Goal: Participate in discussion: Engage in conversation with other users on a specific topic

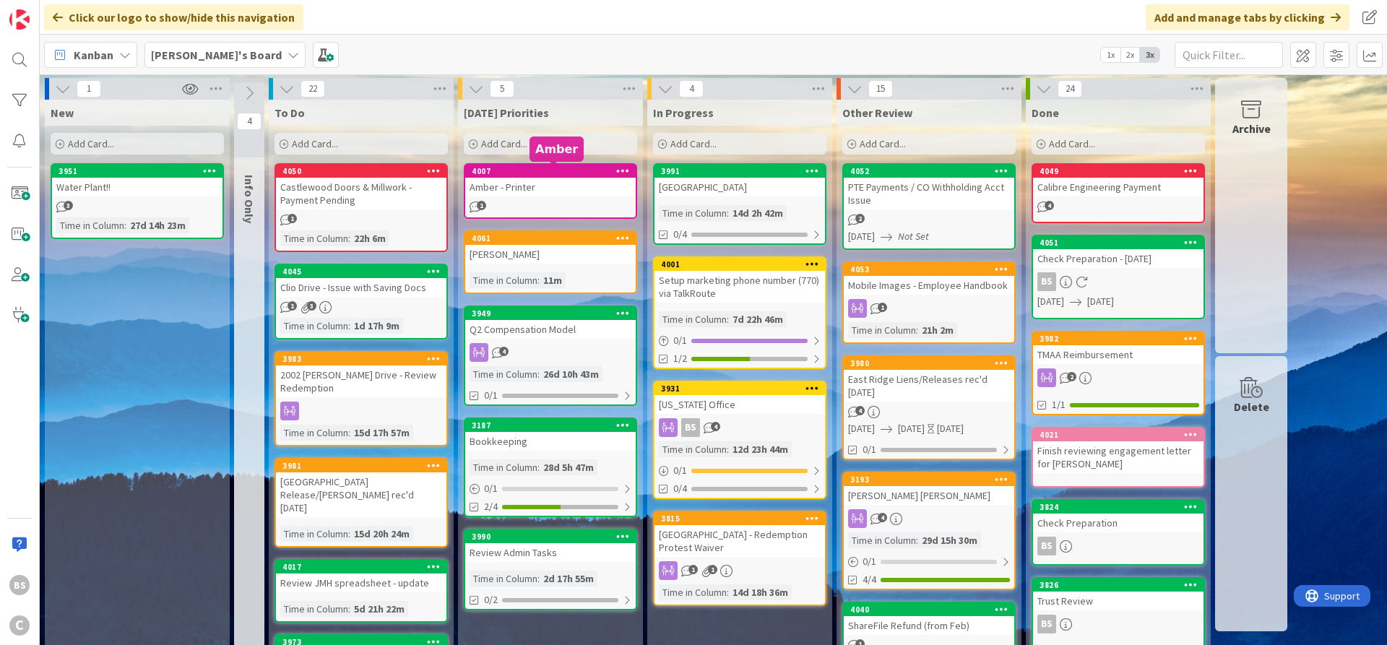
click at [570, 168] on div "4007" at bounding box center [554, 171] width 164 height 10
type textarea "x"
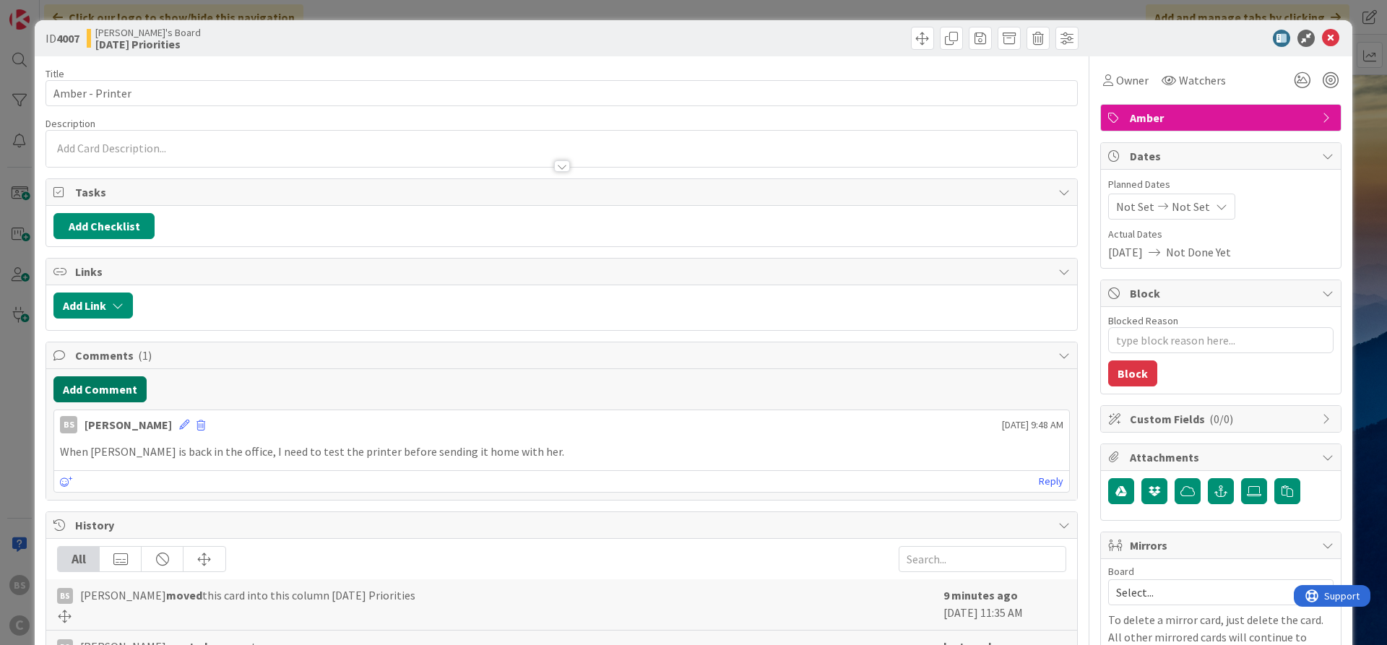
click at [101, 384] on button "Add Comment" at bounding box center [99, 389] width 93 height 26
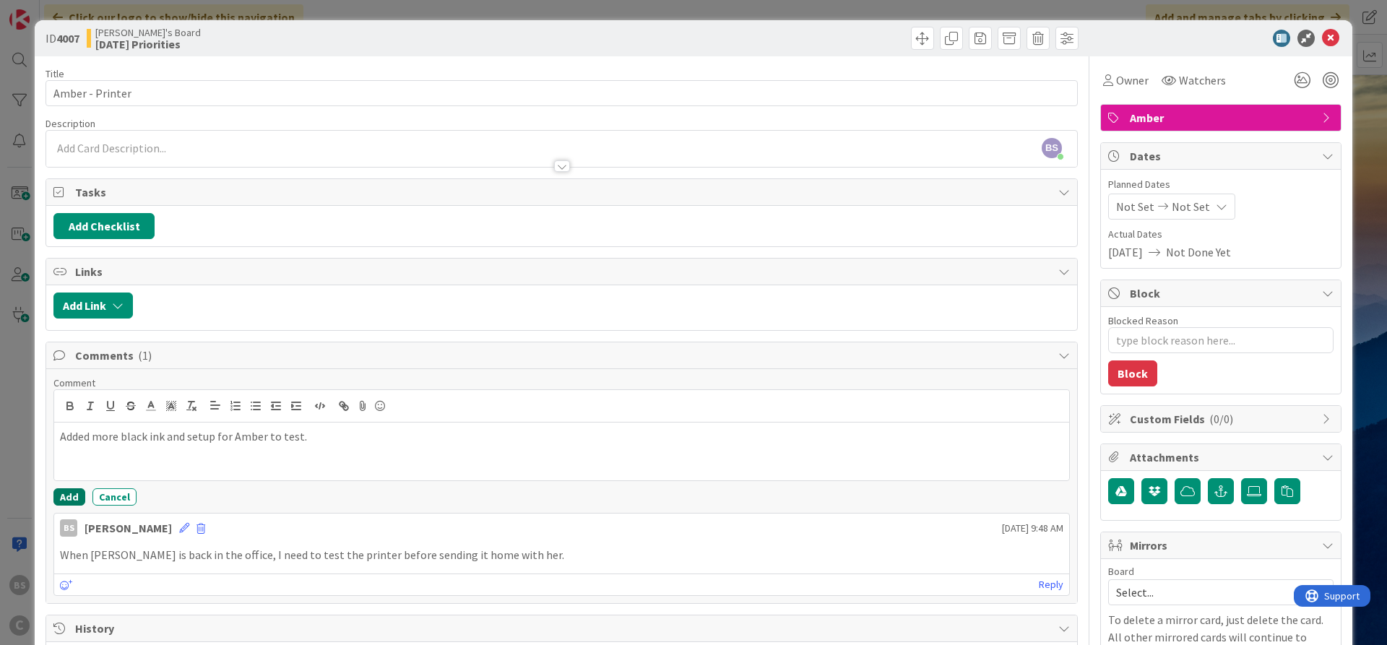
click at [68, 503] on button "Add" at bounding box center [69, 496] width 32 height 17
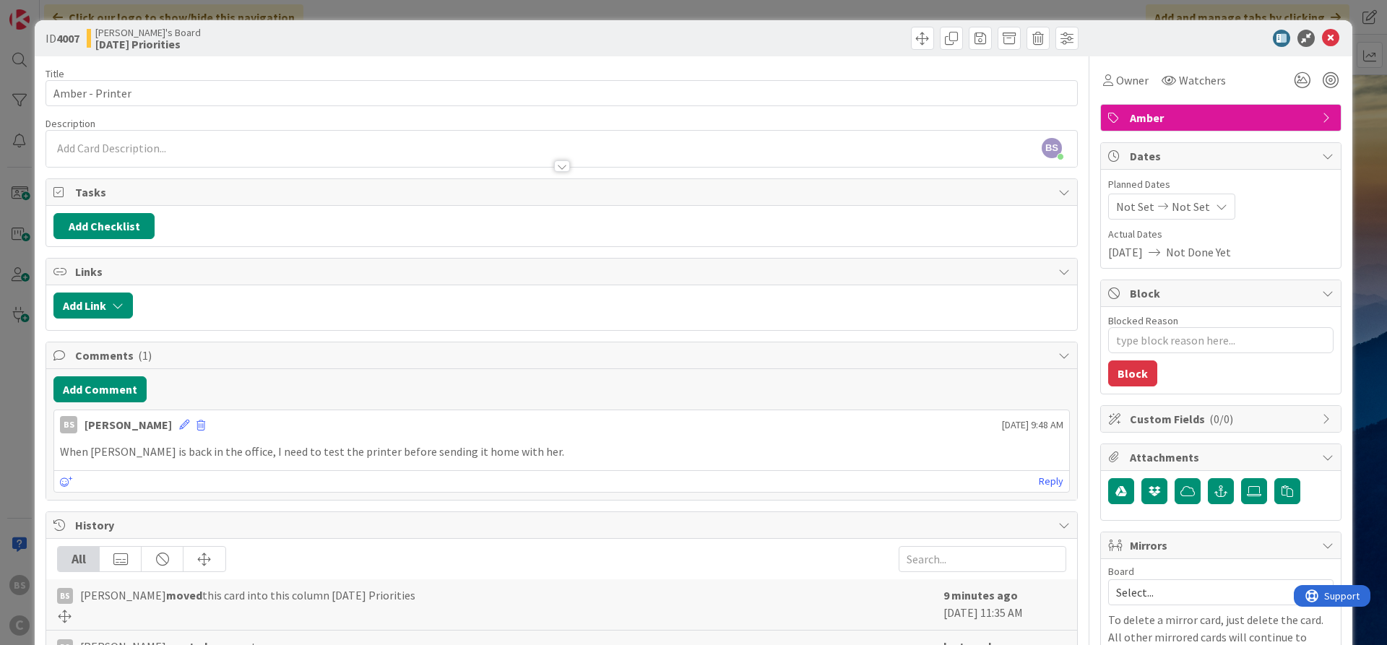
type textarea "x"
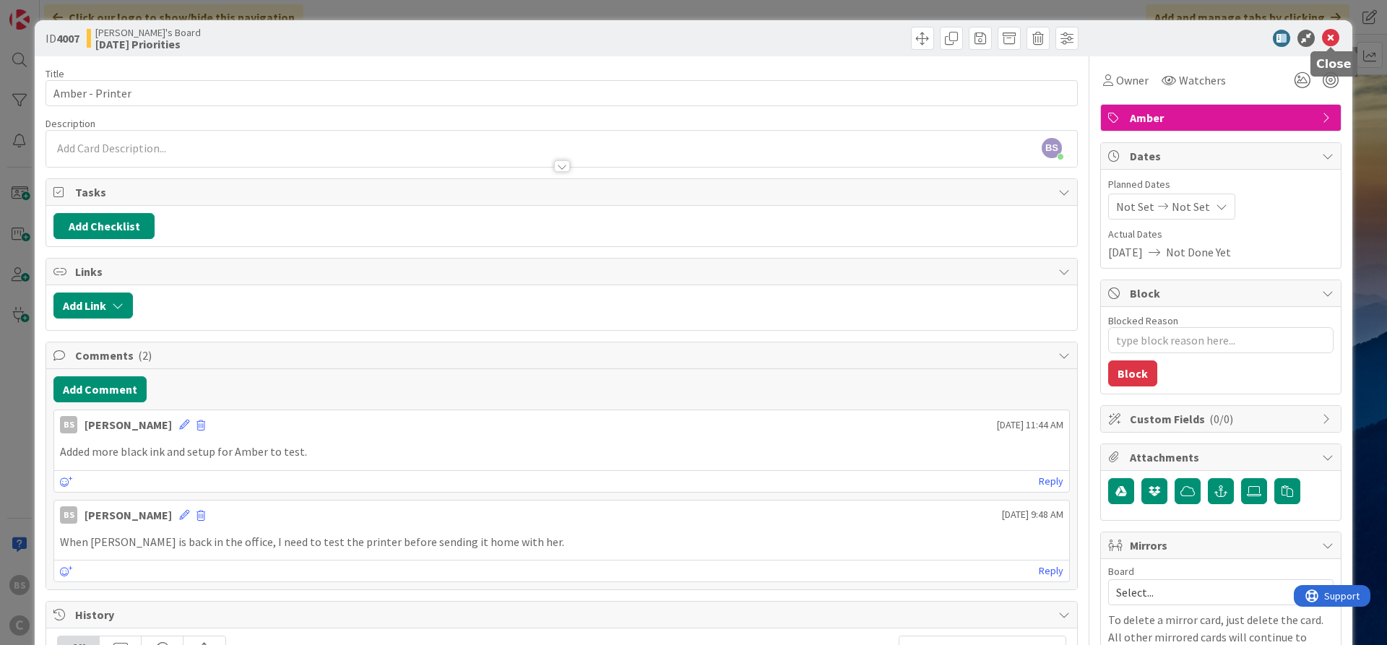
click at [1338, 35] on icon at bounding box center [1330, 38] width 17 height 17
